Goal: Task Accomplishment & Management: Use online tool/utility

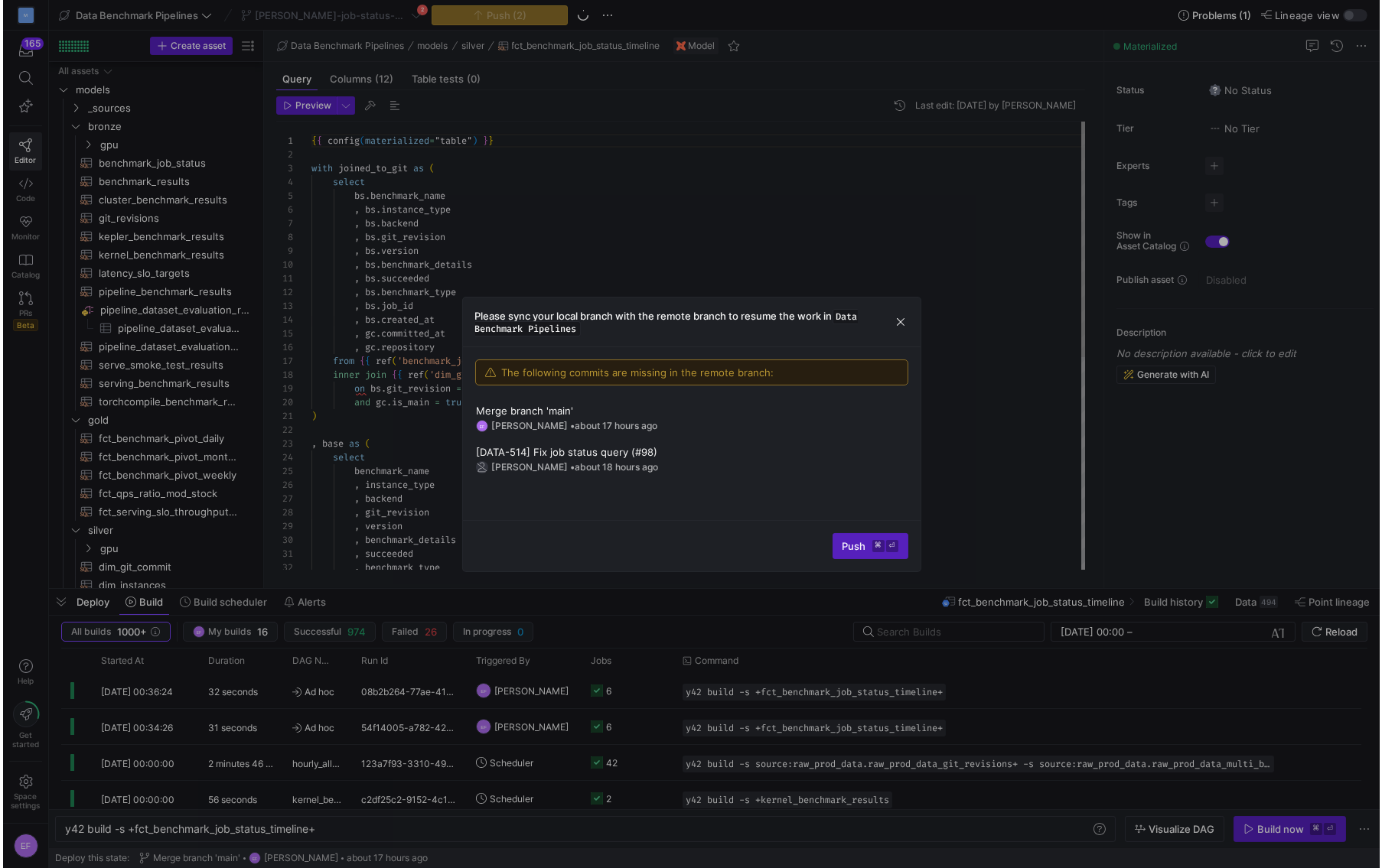
scroll to position [0, 253]
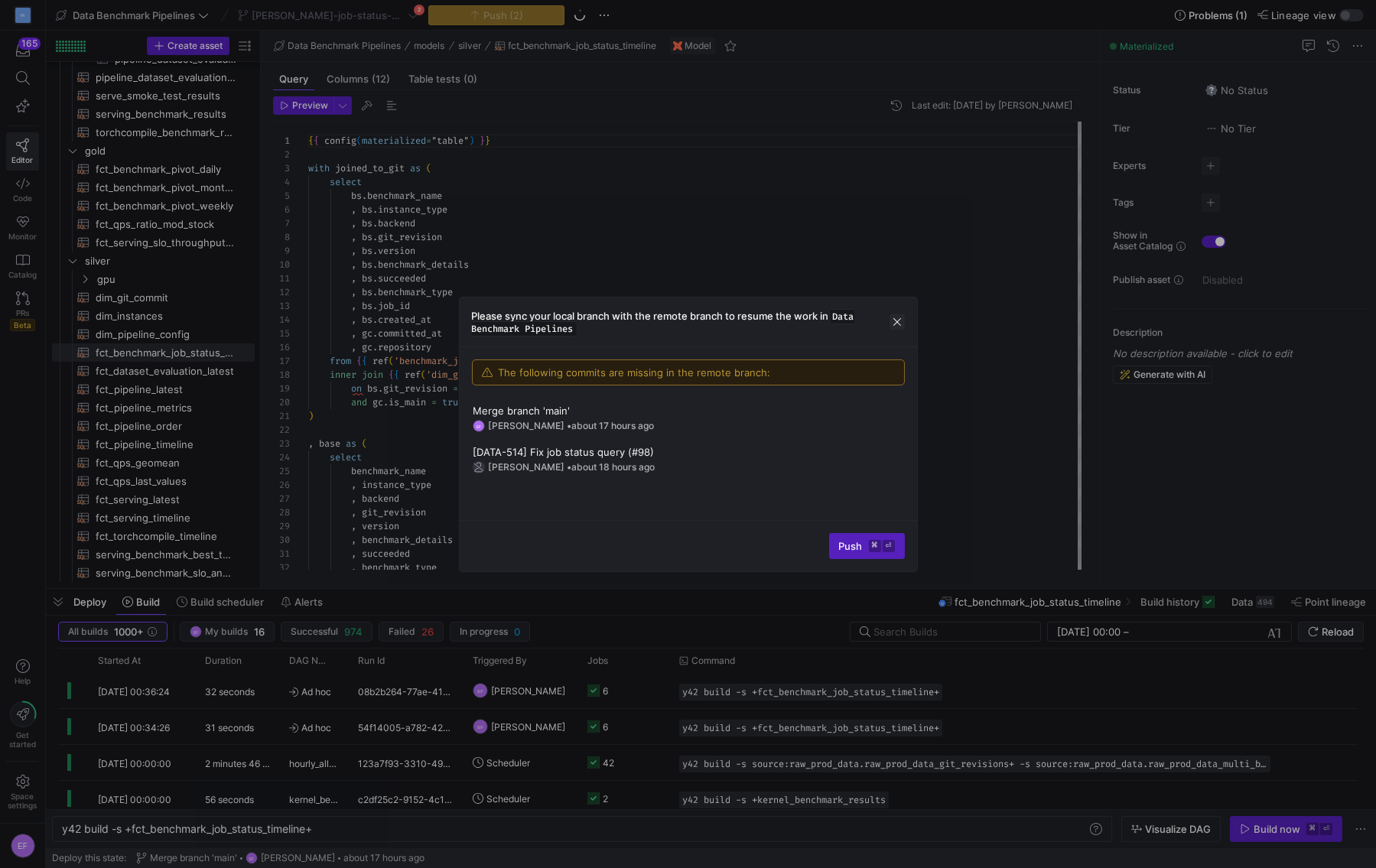
click at [893, 322] on span "button" at bounding box center [897, 322] width 15 height 15
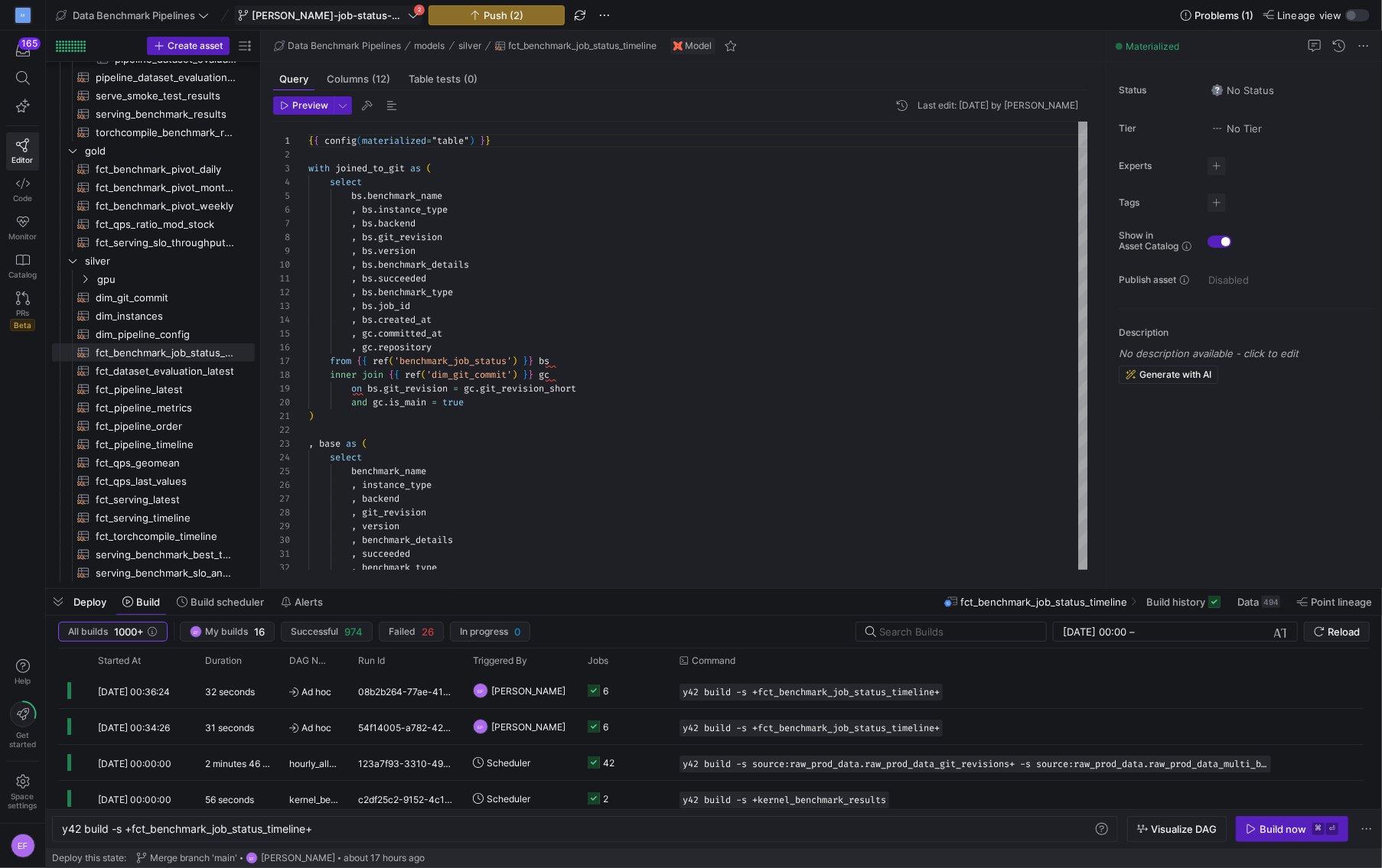
click at [412, 15] on icon at bounding box center [413, 15] width 11 height 11
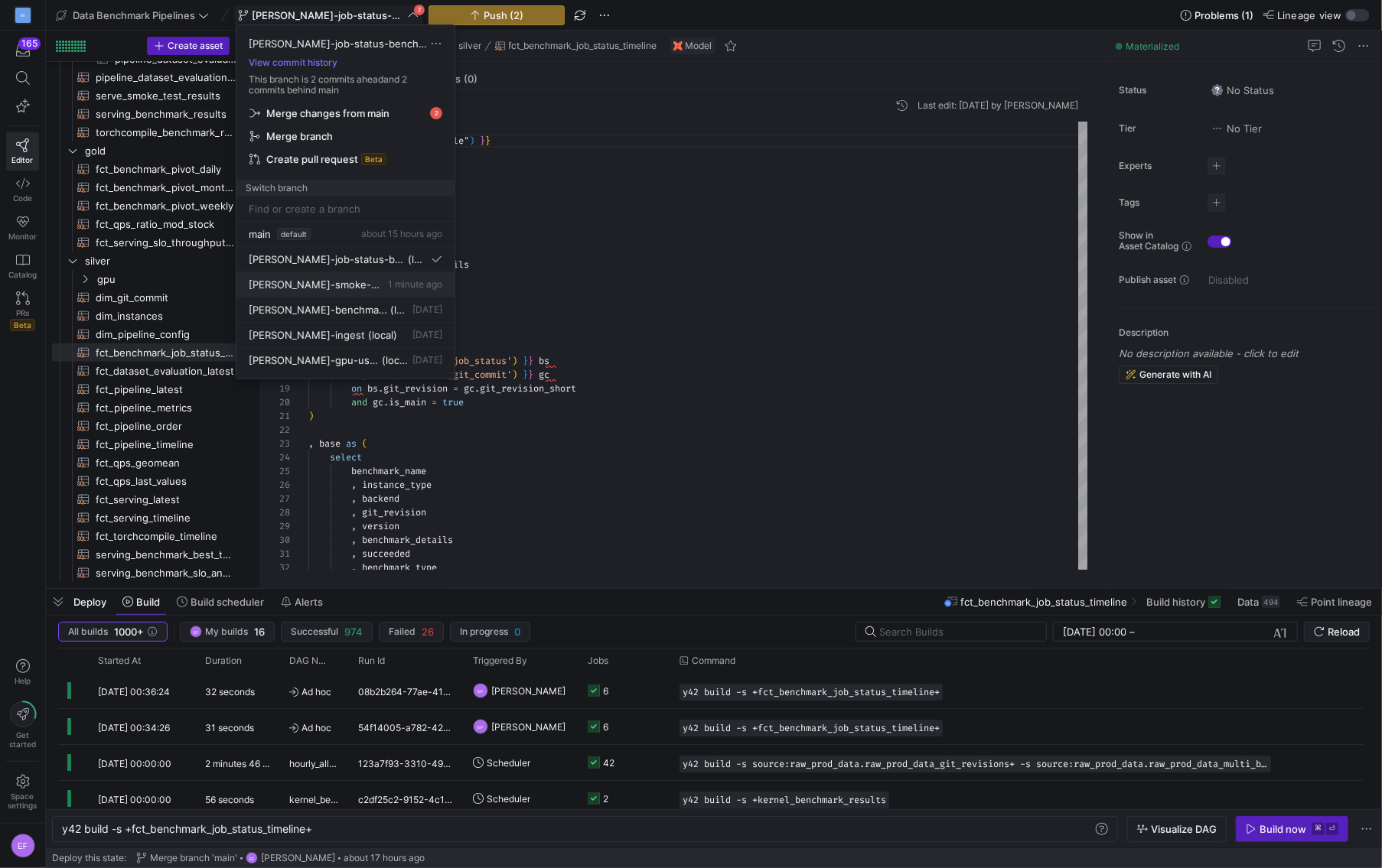
click at [356, 273] on button "[PERSON_NAME]-smoke-most-recent 1 minute ago" at bounding box center [345, 285] width 218 height 25
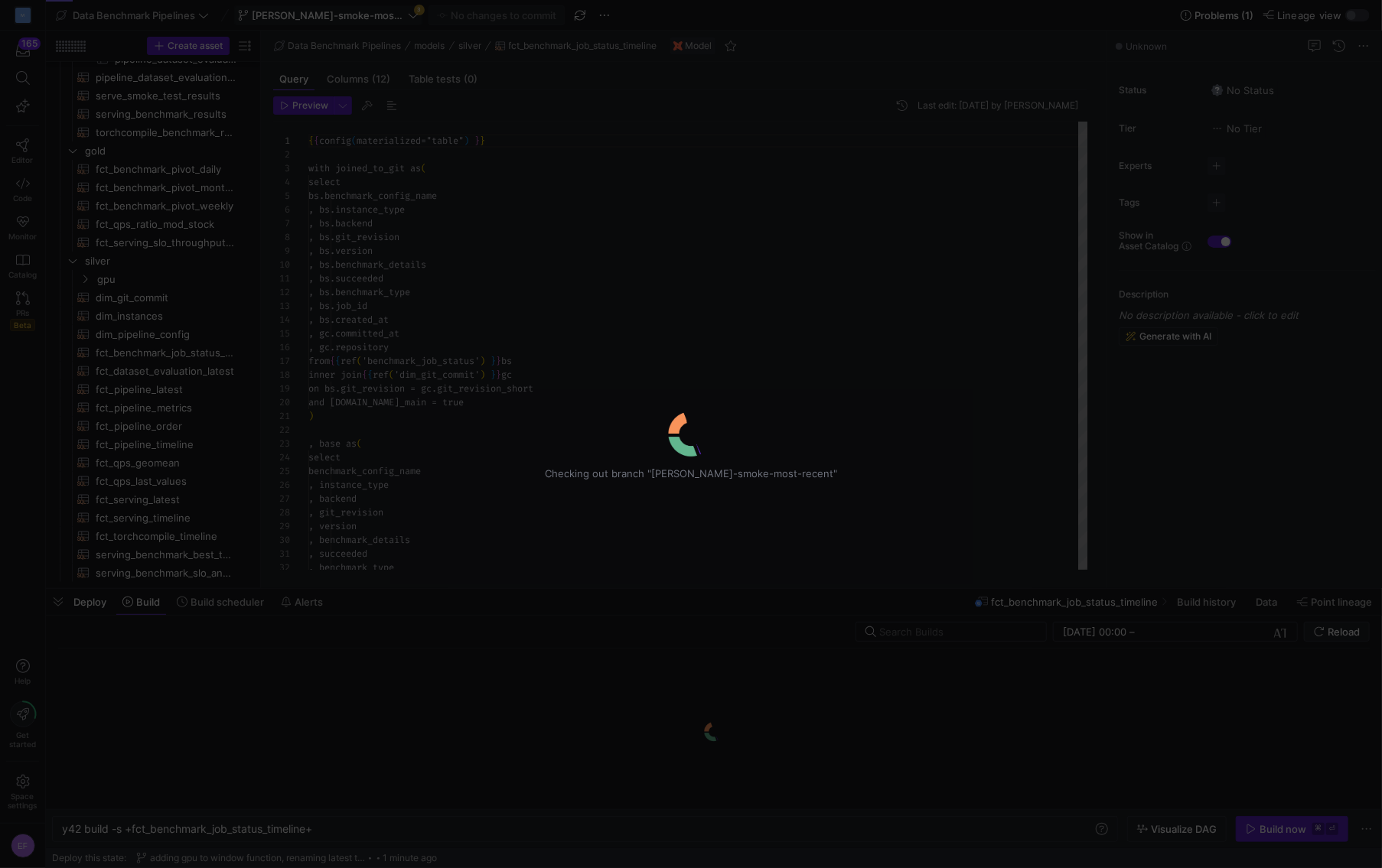
scroll to position [137, 0]
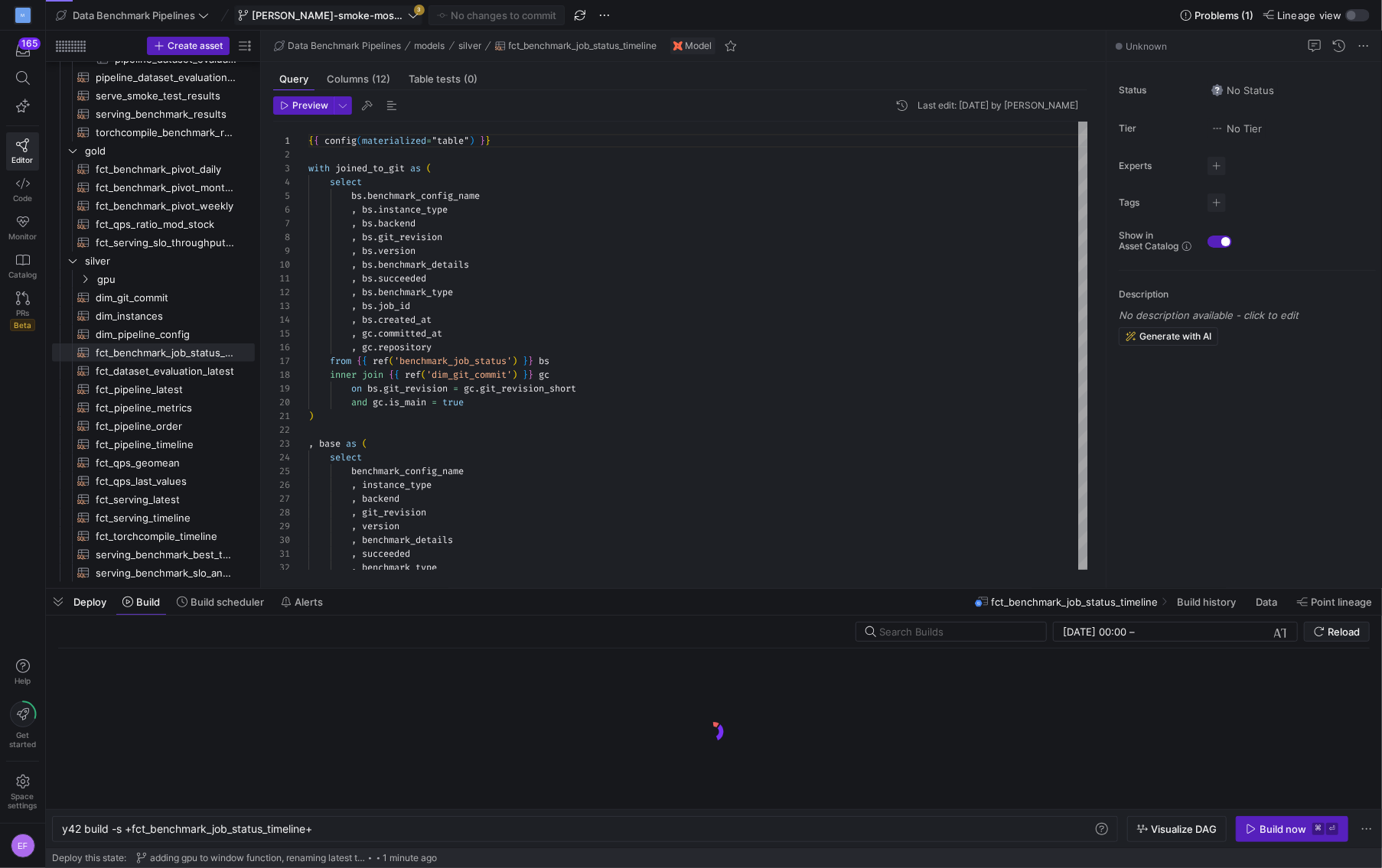
click at [408, 14] on icon at bounding box center [413, 15] width 11 height 11
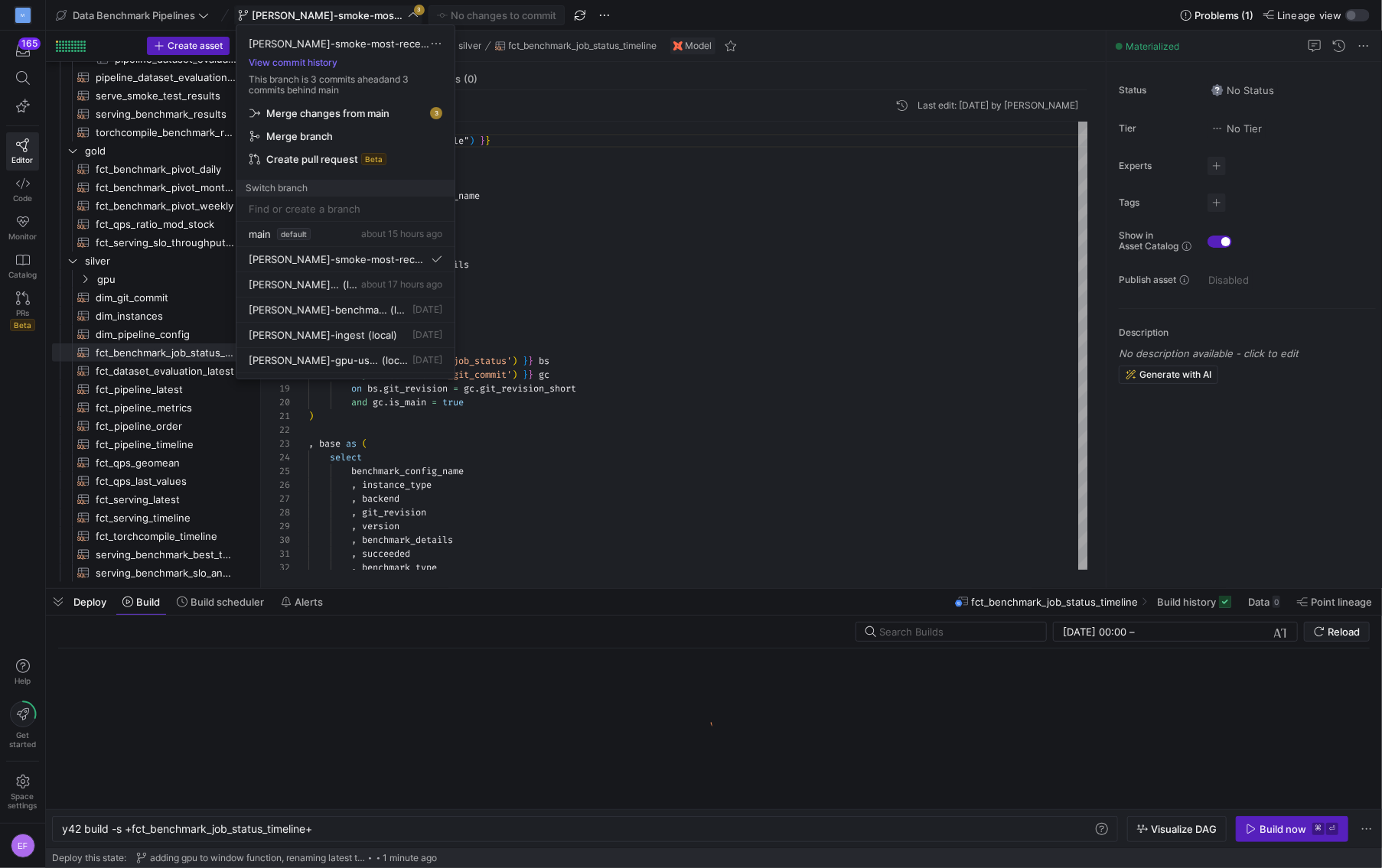
click at [320, 114] on span "Merge changes from main" at bounding box center [327, 113] width 123 height 13
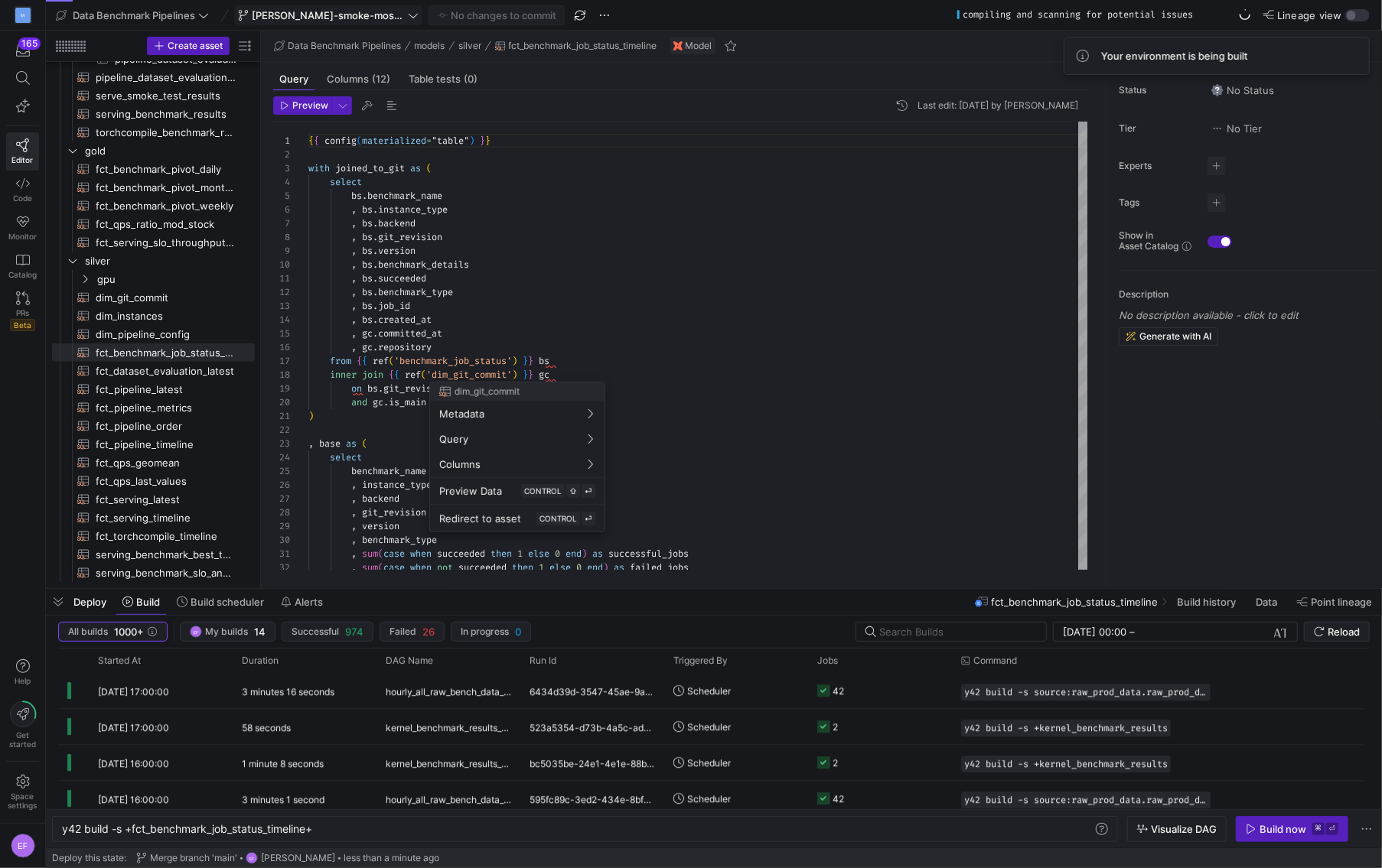
click at [202, 239] on div at bounding box center [691, 434] width 1382 height 868
click at [180, 99] on span "serve_smoke_test_results​​​​​​​​​​" at bounding box center [166, 95] width 141 height 17
type textarea "{{ config(materialized="table") }} with newest_results as ( select *, row_numbe…"
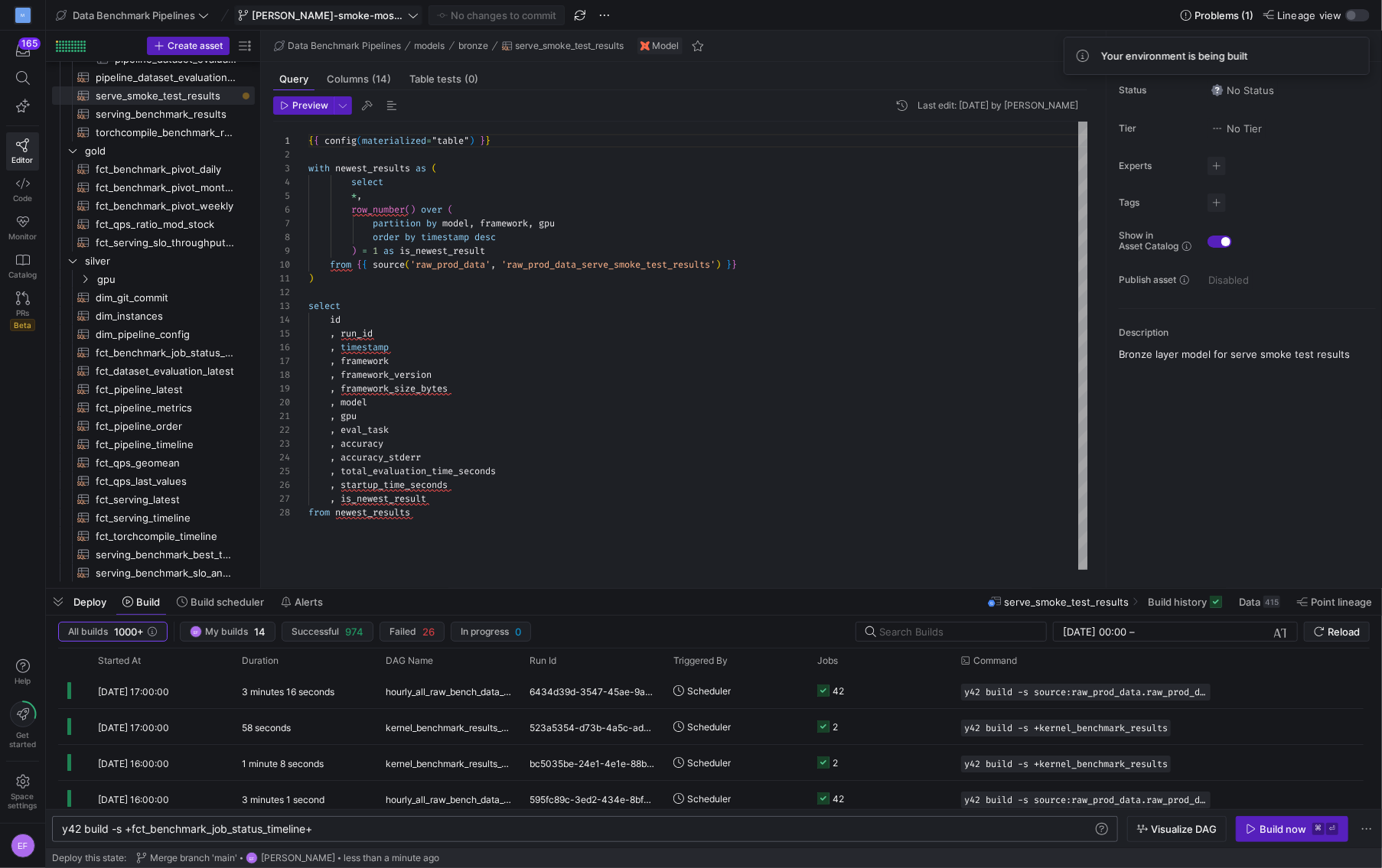
click at [248, 826] on div "y42 build -s +fct_benchmark_job_status_timeline+" at bounding box center [578, 829] width 1031 height 13
type textarea "y42 build -s +serve_smoke_test_results+"
click at [1284, 831] on div "Build now" at bounding box center [1283, 829] width 47 height 13
